Goal: Task Accomplishment & Management: Use online tool/utility

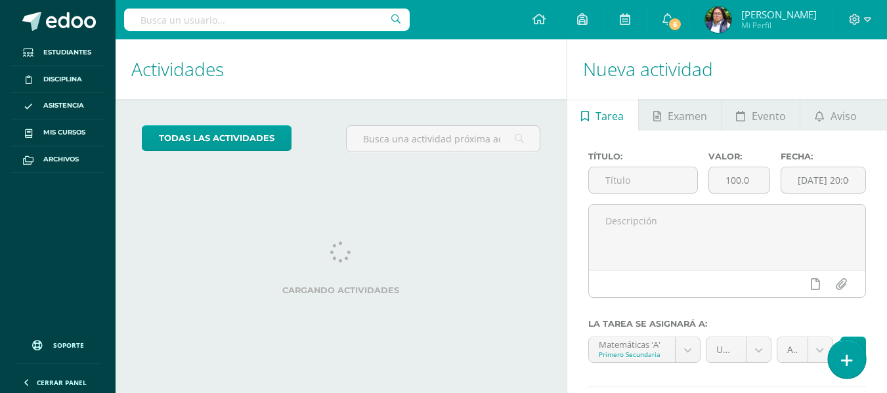
click at [839, 365] on link at bounding box center [846, 359] width 37 height 38
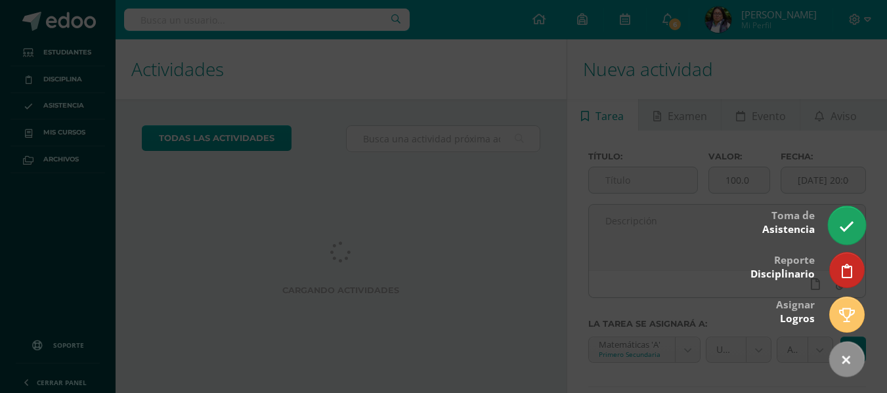
click at [839, 230] on link at bounding box center [846, 225] width 37 height 38
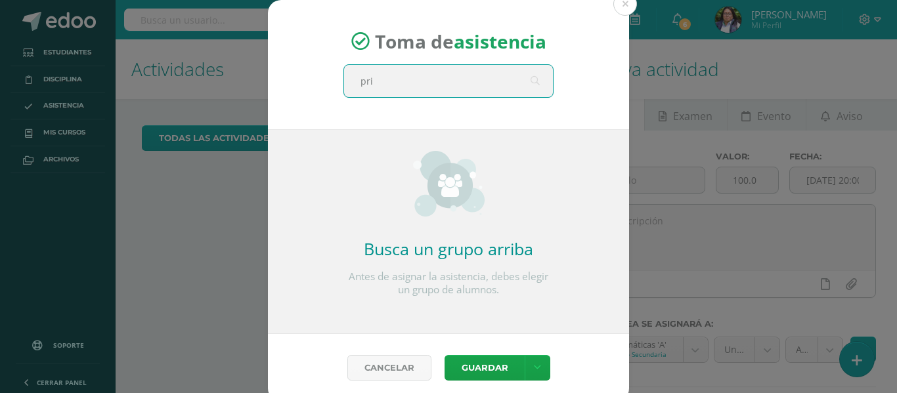
type input "prim"
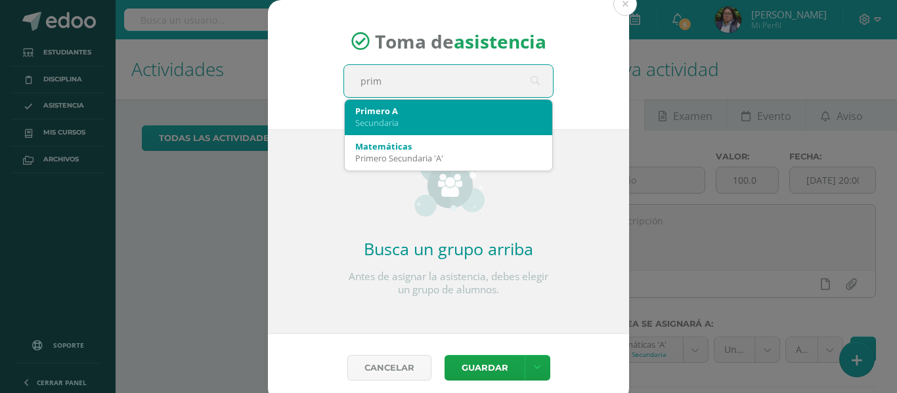
click at [434, 105] on div "Primero A" at bounding box center [448, 111] width 187 height 12
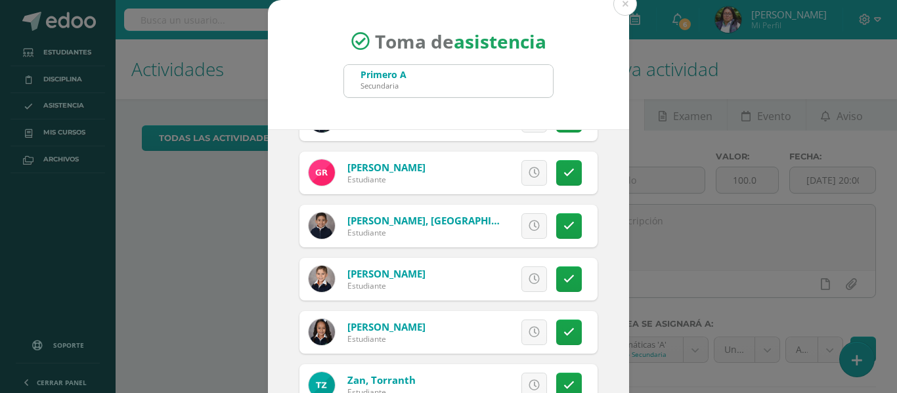
scroll to position [103, 0]
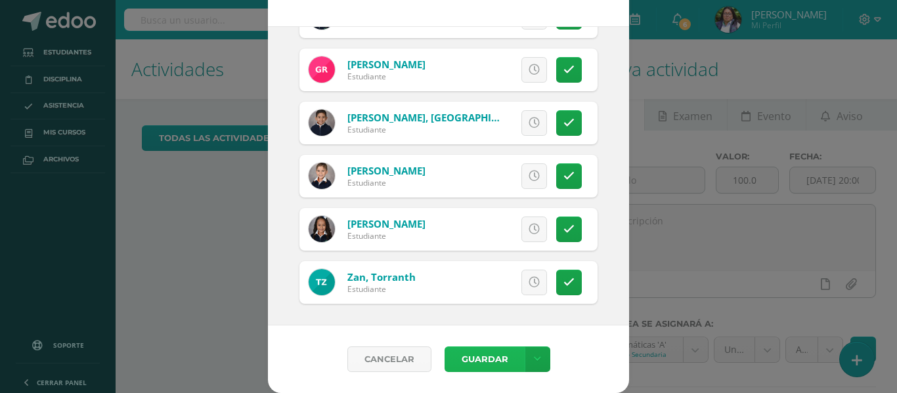
click at [468, 357] on button "Guardar" at bounding box center [485, 360] width 80 height 26
